Goal: Task Accomplishment & Management: Manage account settings

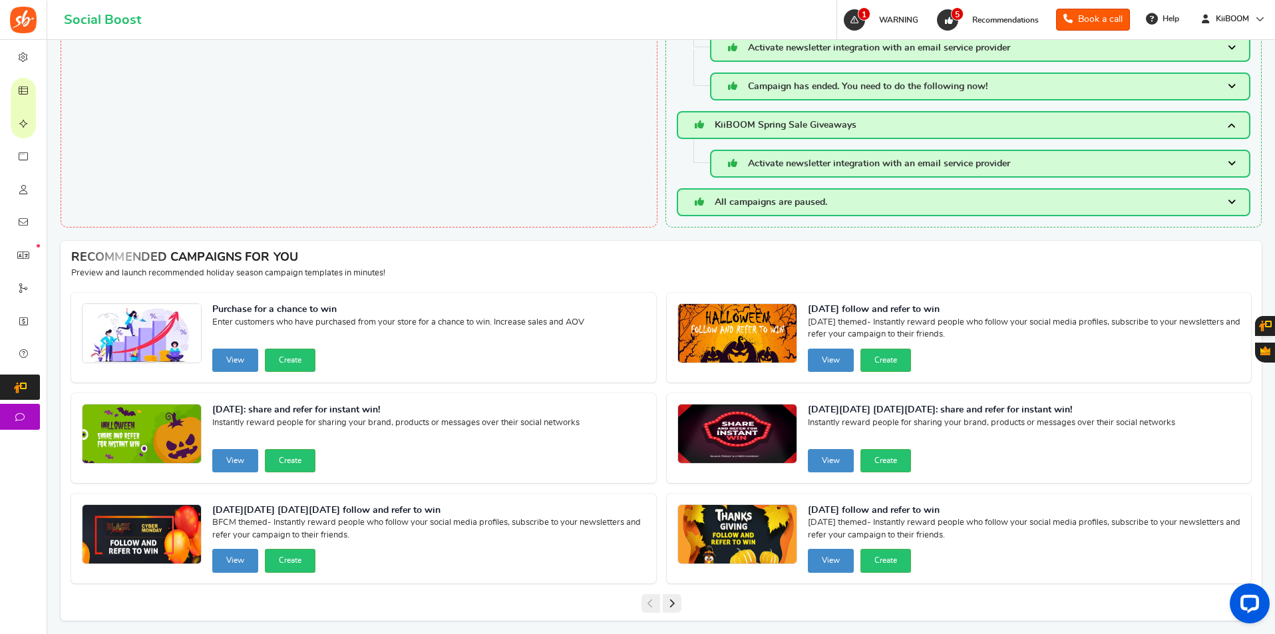
scroll to position [257, 0]
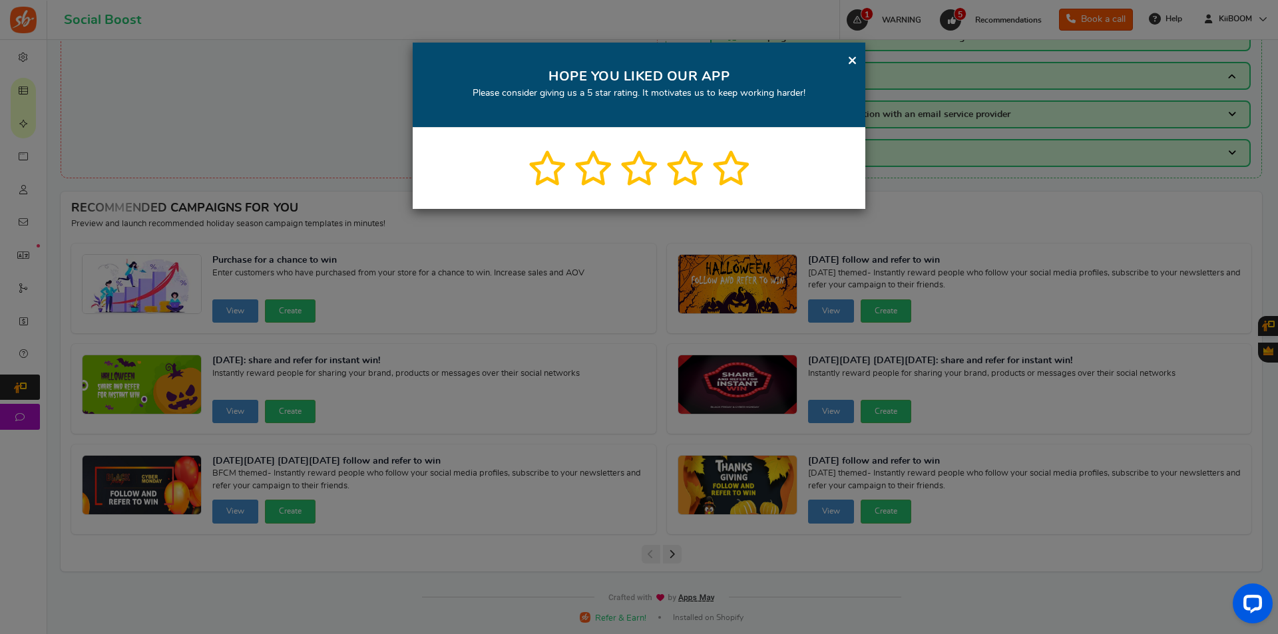
click at [851, 57] on link "×" at bounding box center [852, 60] width 10 height 17
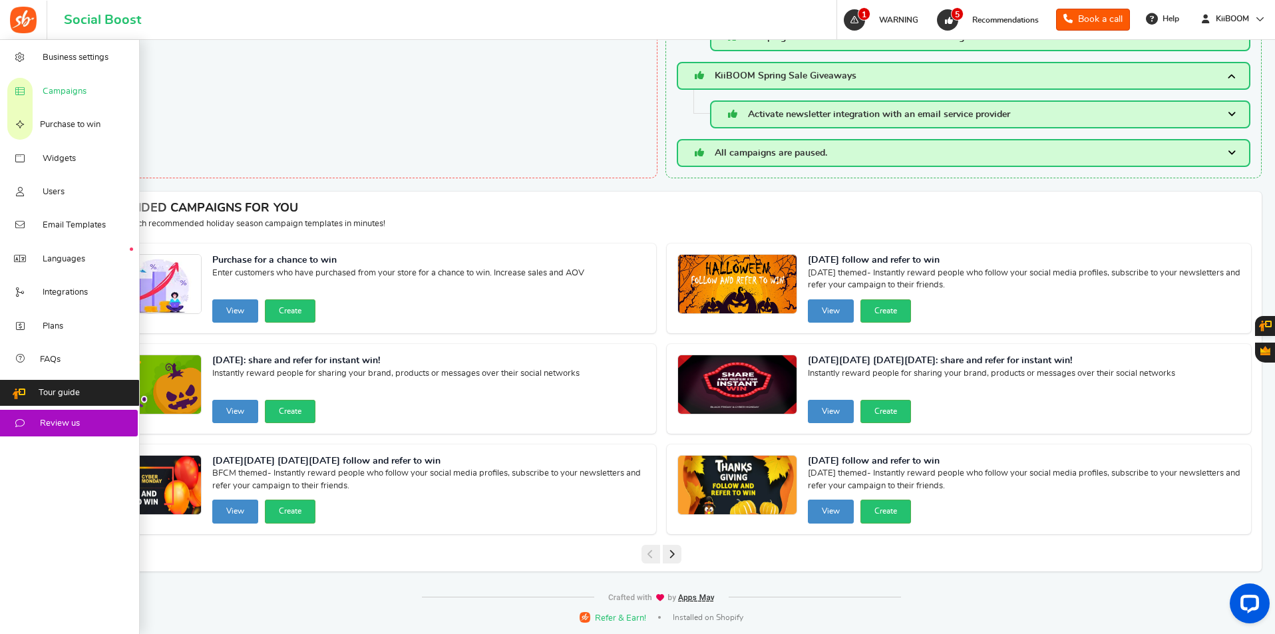
click at [75, 86] on span "Campaigns" at bounding box center [65, 92] width 44 height 12
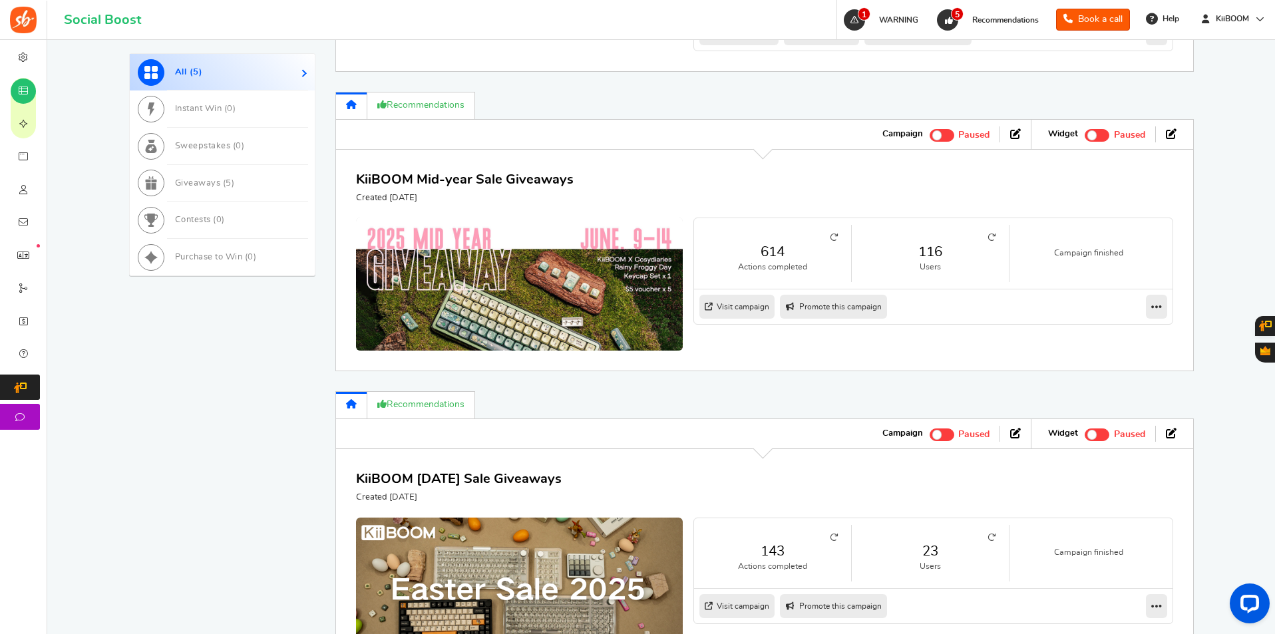
scroll to position [998, 0]
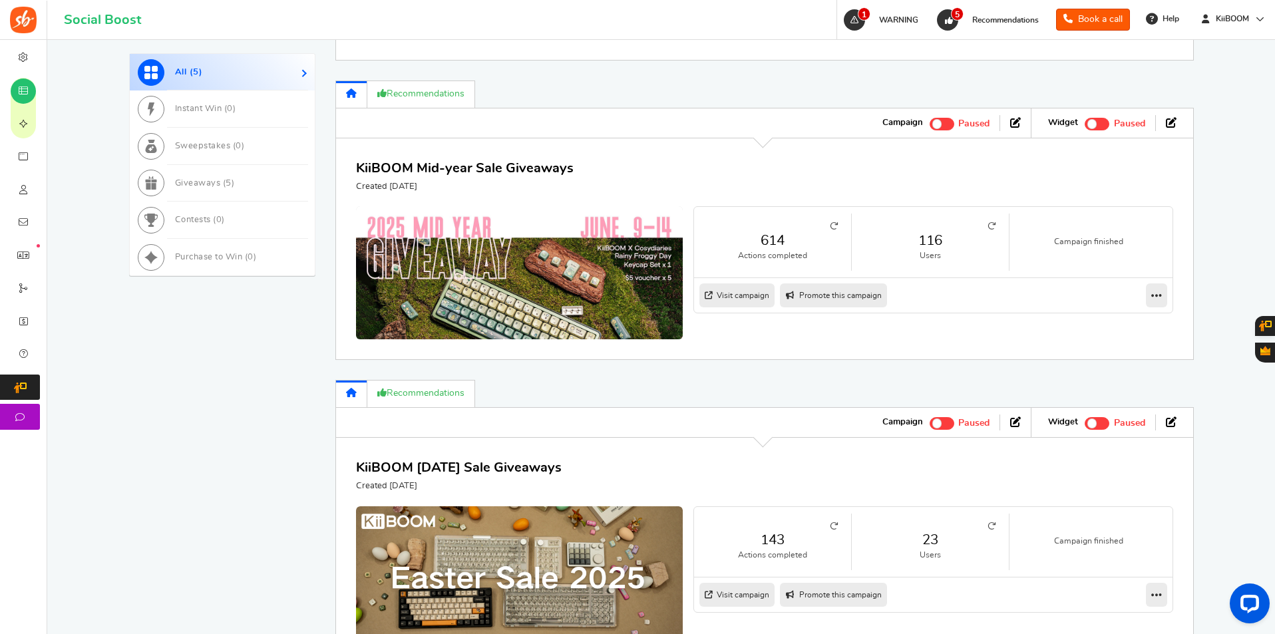
click at [745, 307] on link "Visit campaign" at bounding box center [736, 296] width 75 height 24
click at [226, 182] on span "5" at bounding box center [229, 183] width 6 height 9
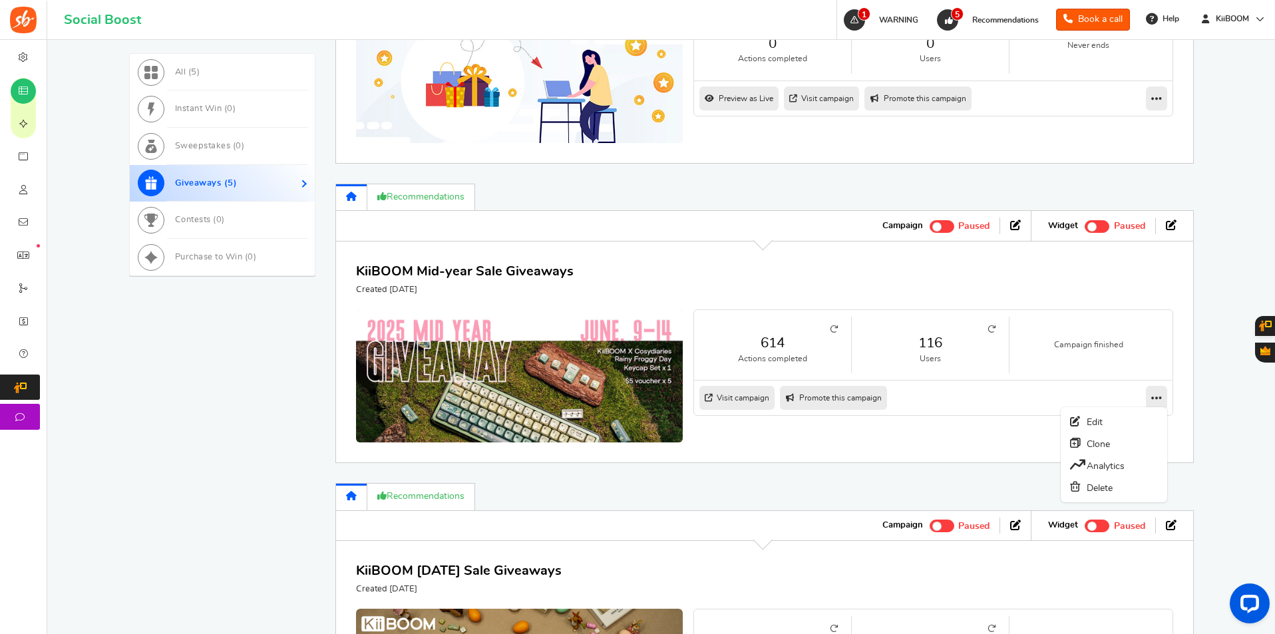
click at [1153, 397] on icon at bounding box center [1156, 398] width 11 height 12
click at [1094, 428] on link "Edit" at bounding box center [1114, 421] width 98 height 21
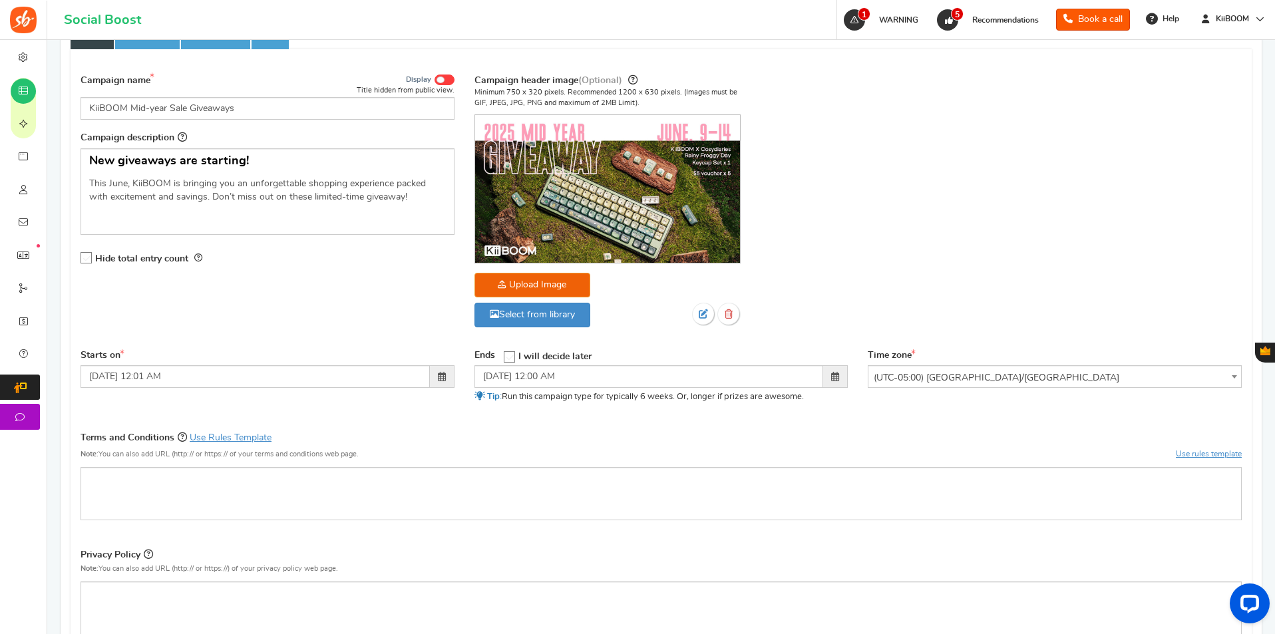
scroll to position [200, 0]
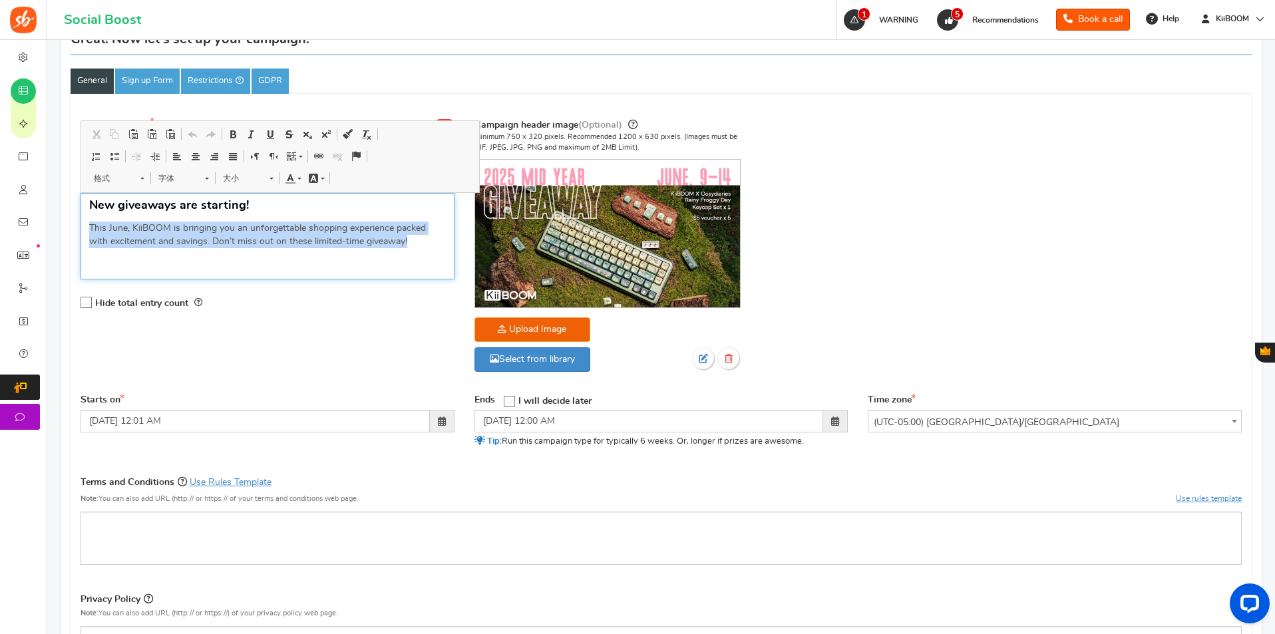
drag, startPoint x: 414, startPoint y: 242, endPoint x: 83, endPoint y: 230, distance: 331.6
click at [83, 230] on div "New giveaways are starting! This June, [PERSON_NAME] is bringing you an unforge…" at bounding box center [268, 236] width 374 height 87
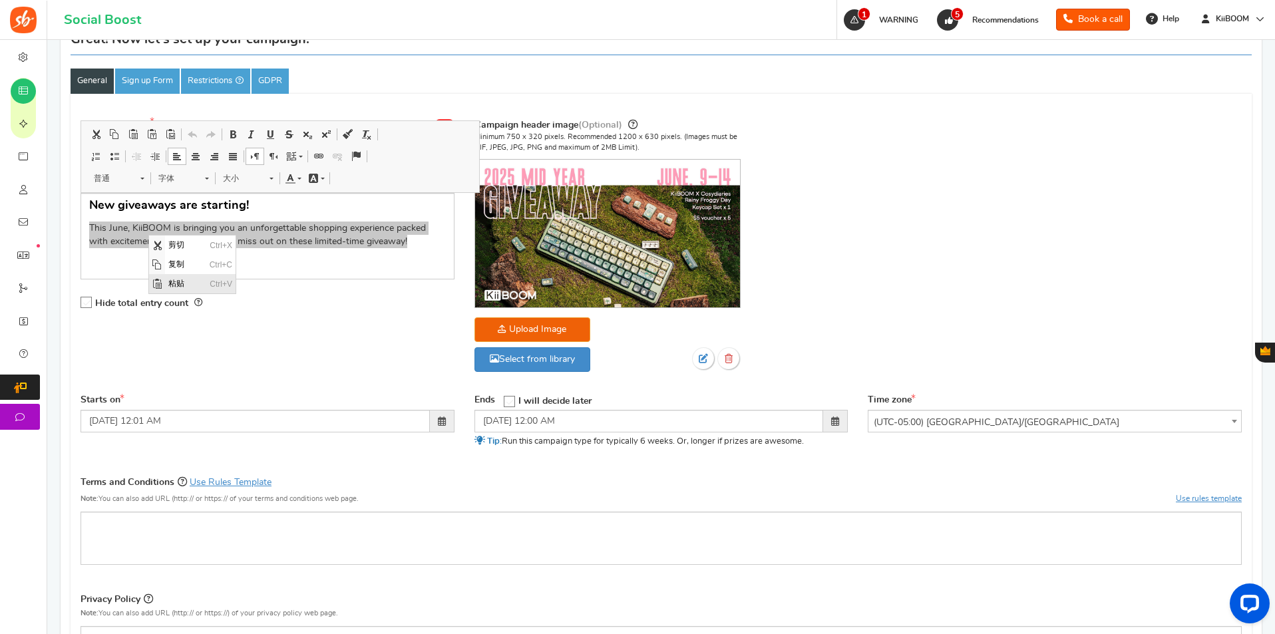
scroll to position [0, 0]
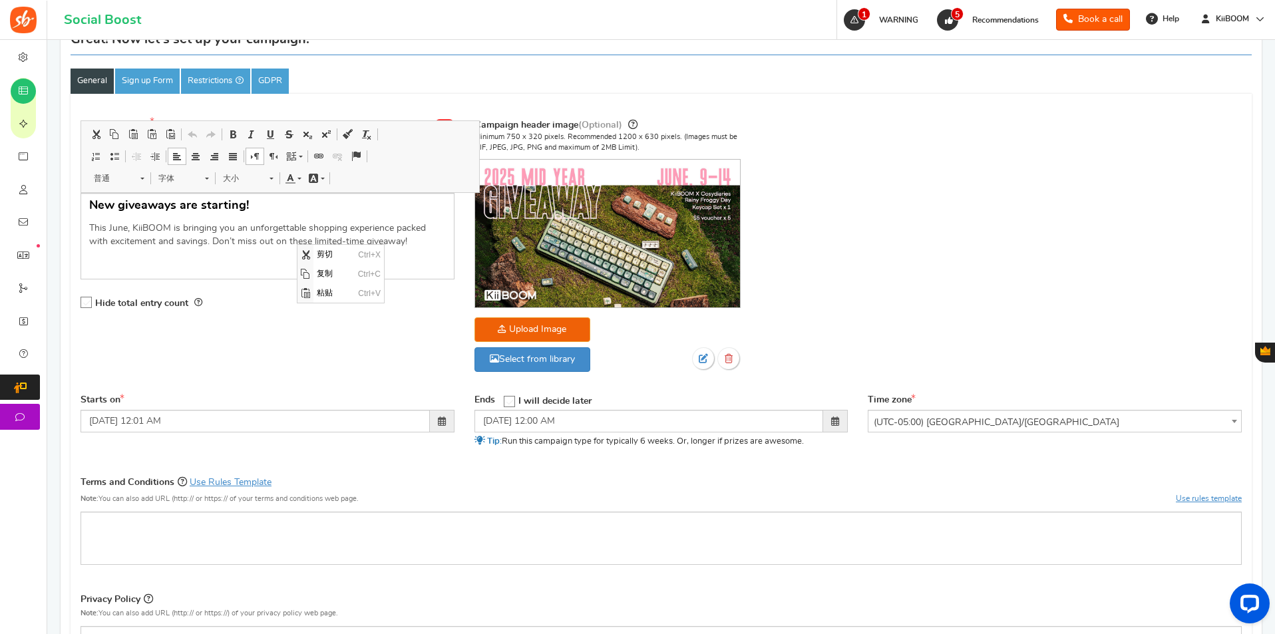
click at [235, 258] on p "编辑器, competition_desc" at bounding box center [267, 261] width 357 height 13
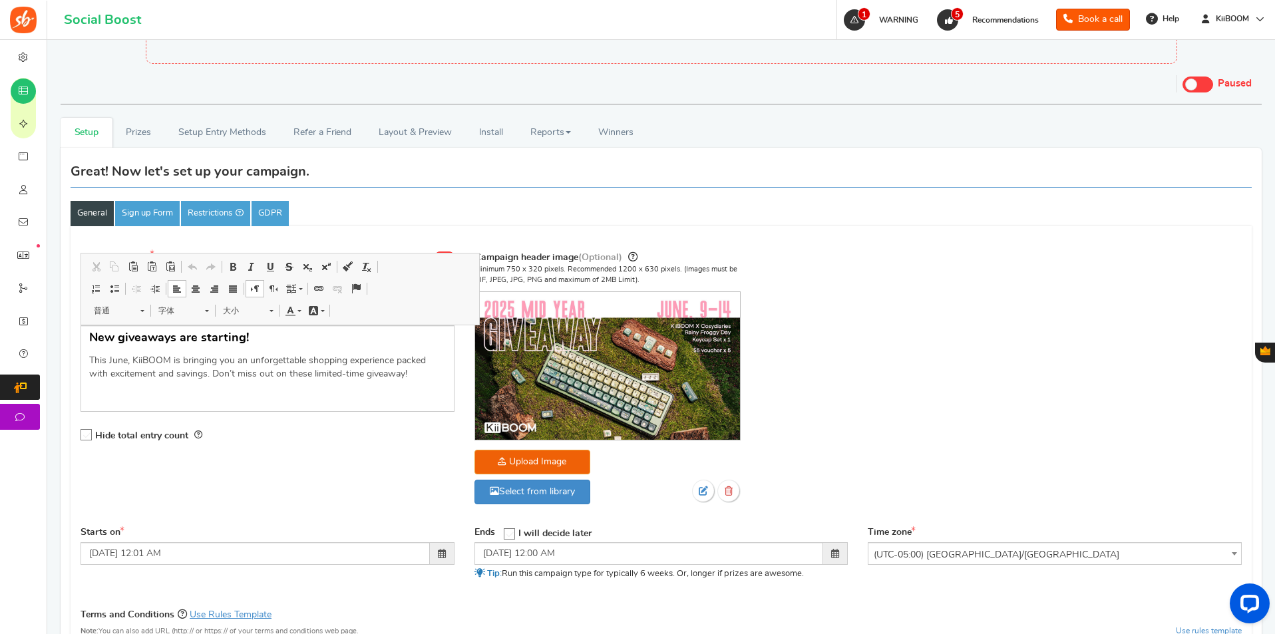
scroll to position [67, 0]
click at [134, 133] on link "Prizes" at bounding box center [138, 133] width 53 height 30
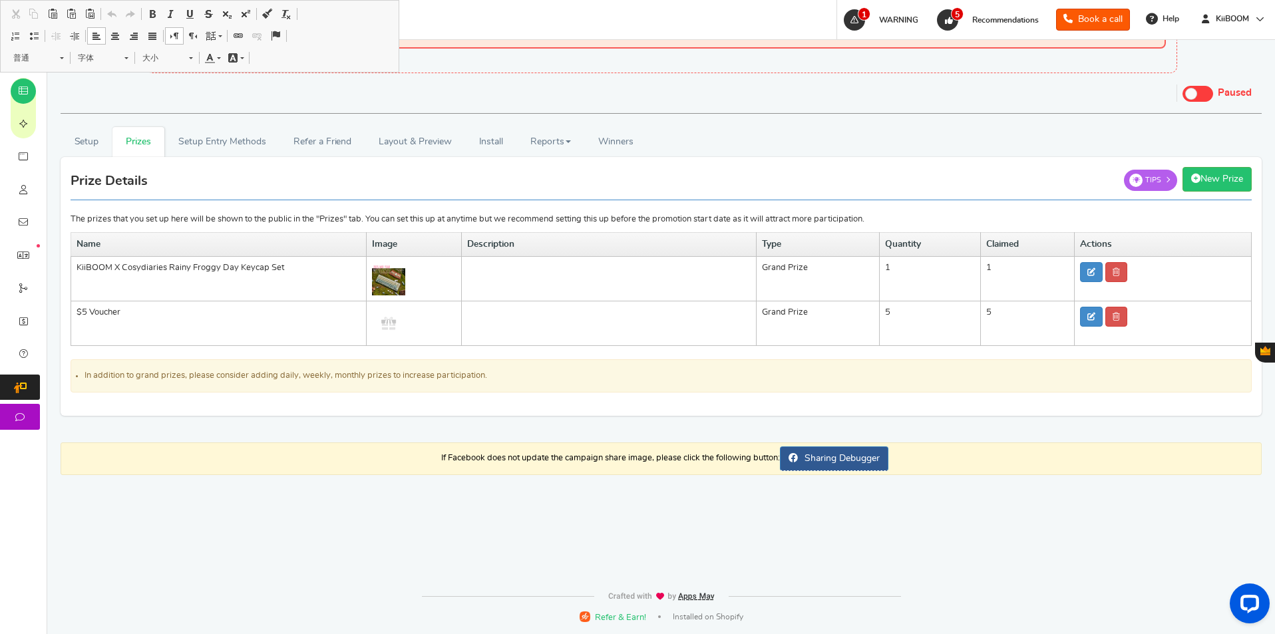
scroll to position [58, 0]
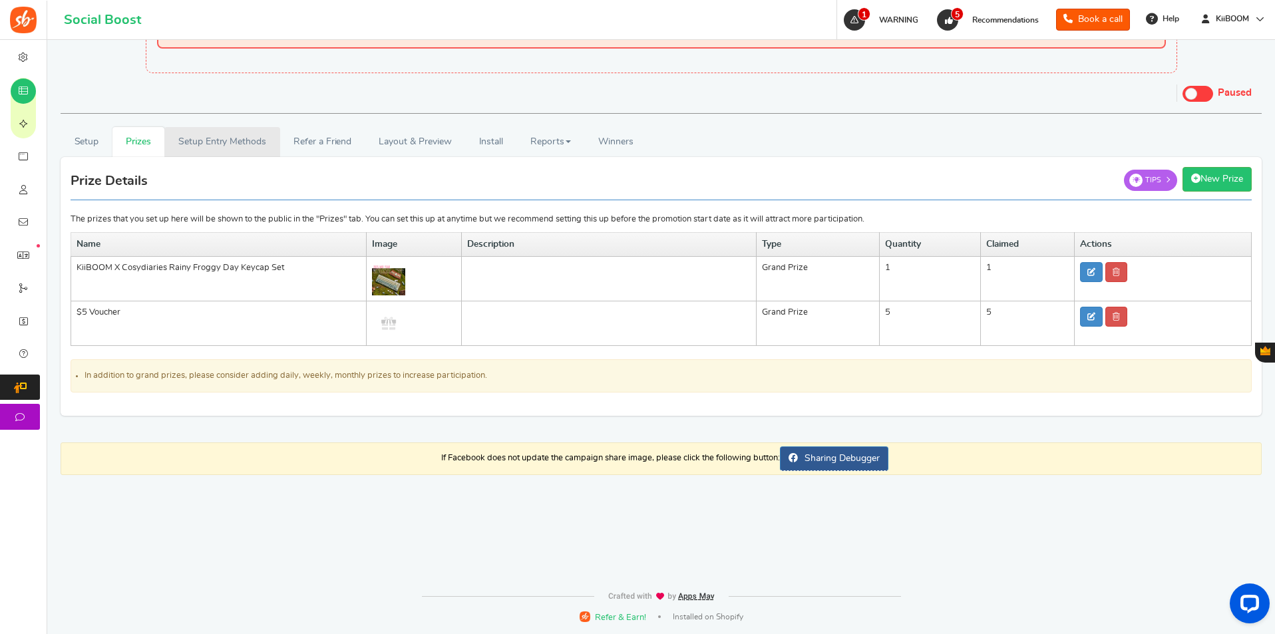
click at [181, 140] on link "Setup Entry Methods" at bounding box center [221, 142] width 115 height 30
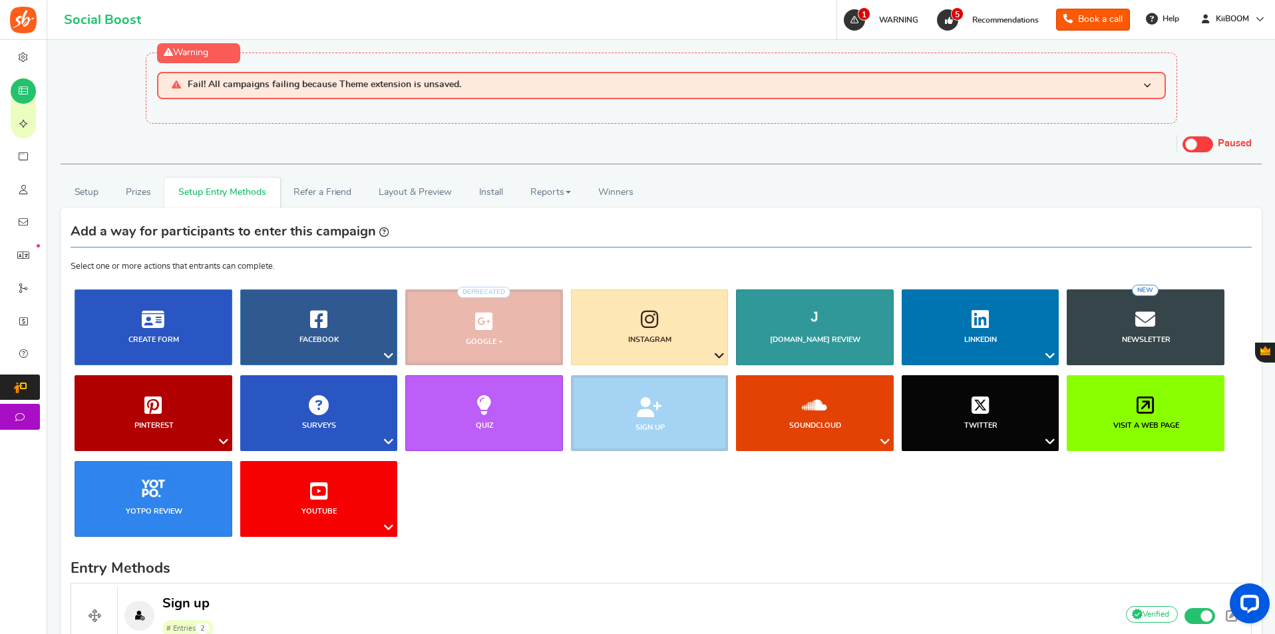
scroll to position [0, 0]
